Goal: Transaction & Acquisition: Purchase product/service

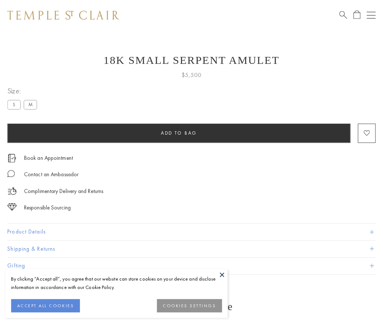
scroll to position [29, 0]
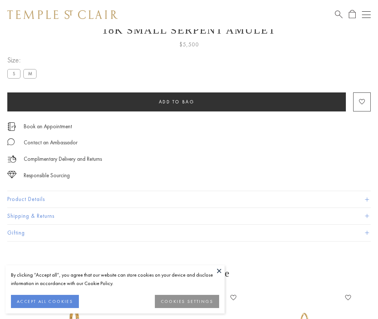
click at [176, 102] on span "Add to bag" at bounding box center [177, 102] width 36 height 6
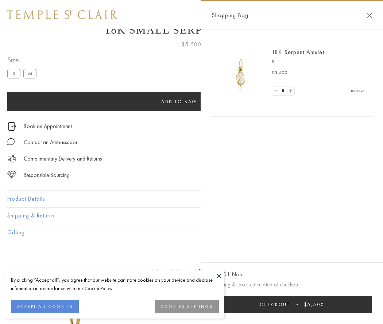
click at [292, 305] on button "Checkout $5,500" at bounding box center [292, 304] width 161 height 17
